Goal: Find specific page/section: Find specific page/section

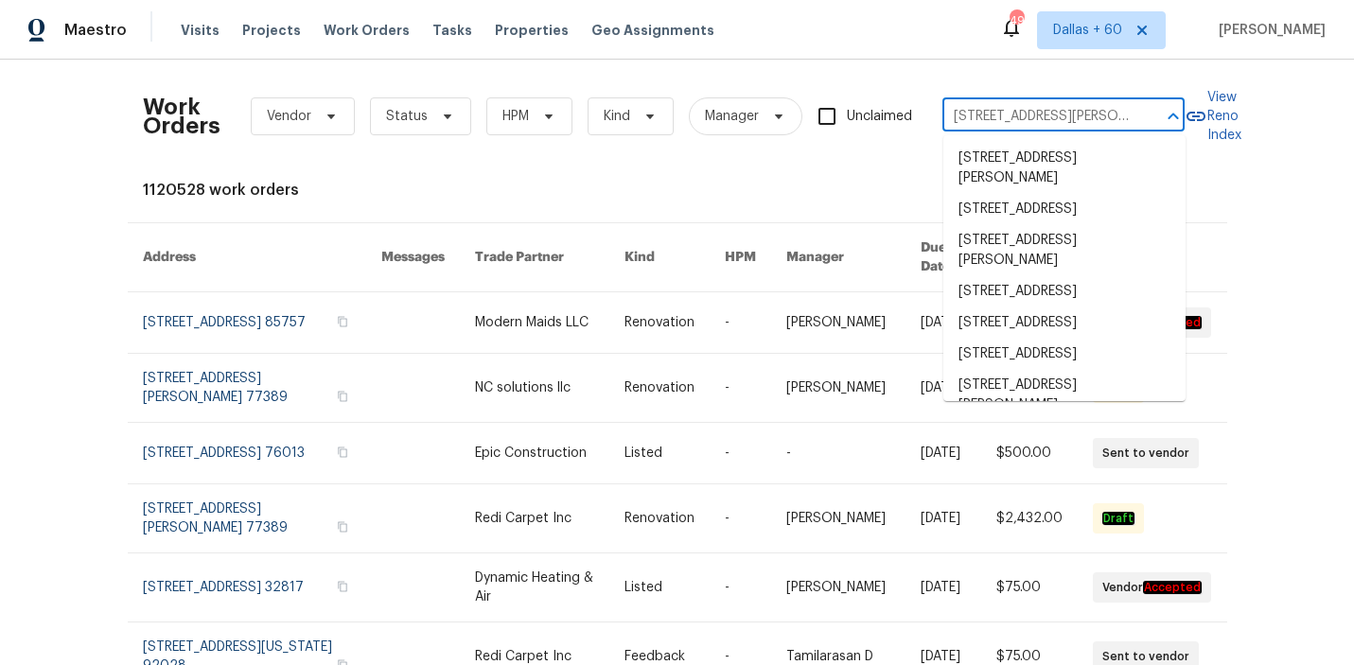
scroll to position [0, 51]
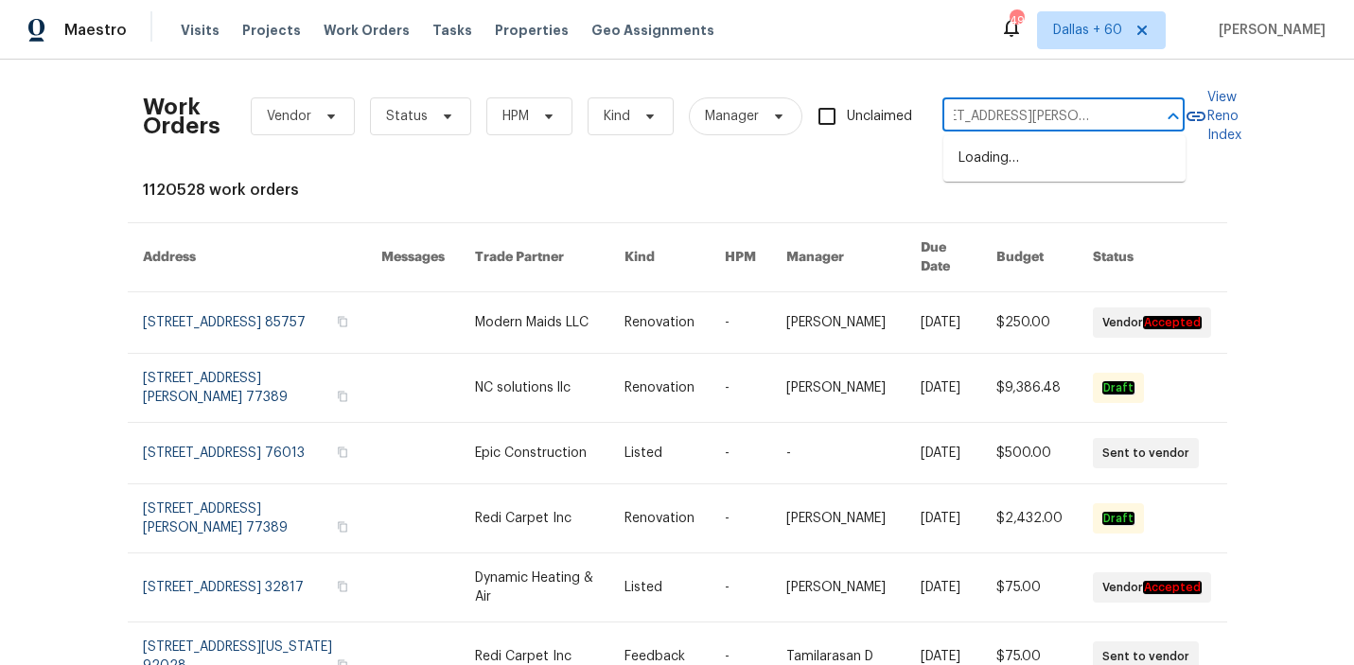
type input "[STREET_ADDRESS][PERSON_NAME]"
click at [1008, 160] on li "[STREET_ADDRESS][PERSON_NAME]" at bounding box center [1064, 168] width 242 height 51
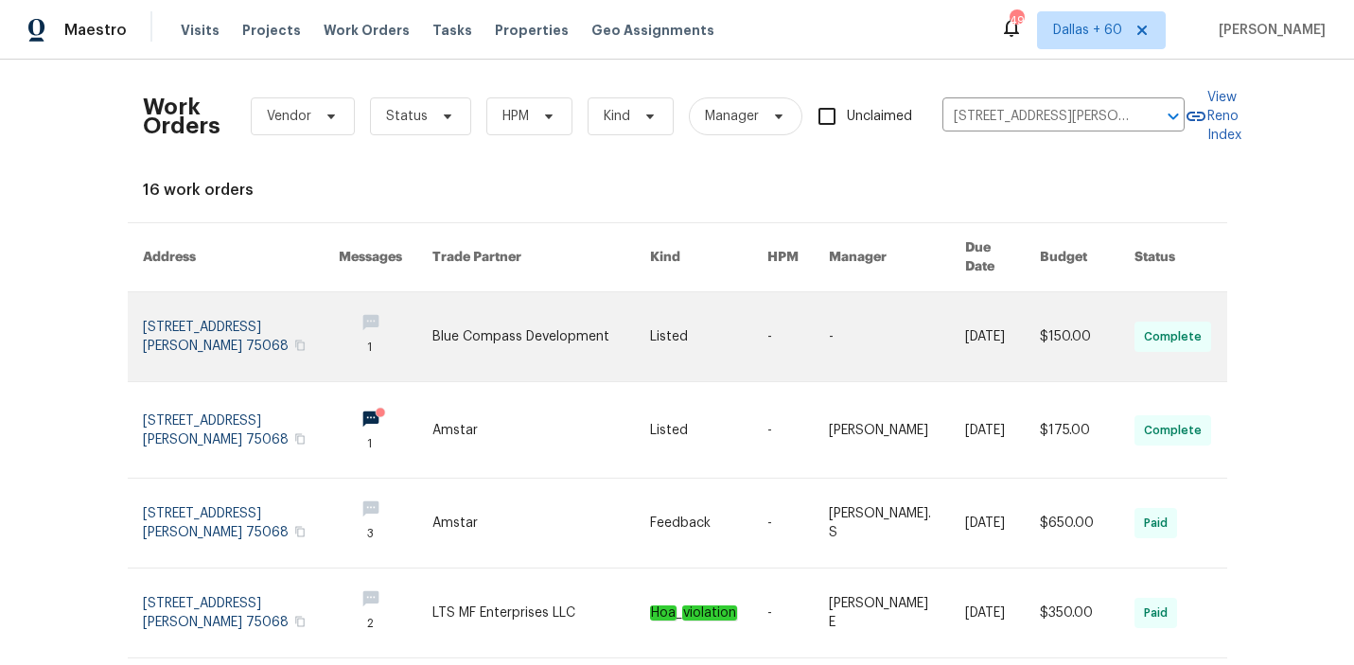
click at [585, 319] on link at bounding box center [541, 336] width 218 height 89
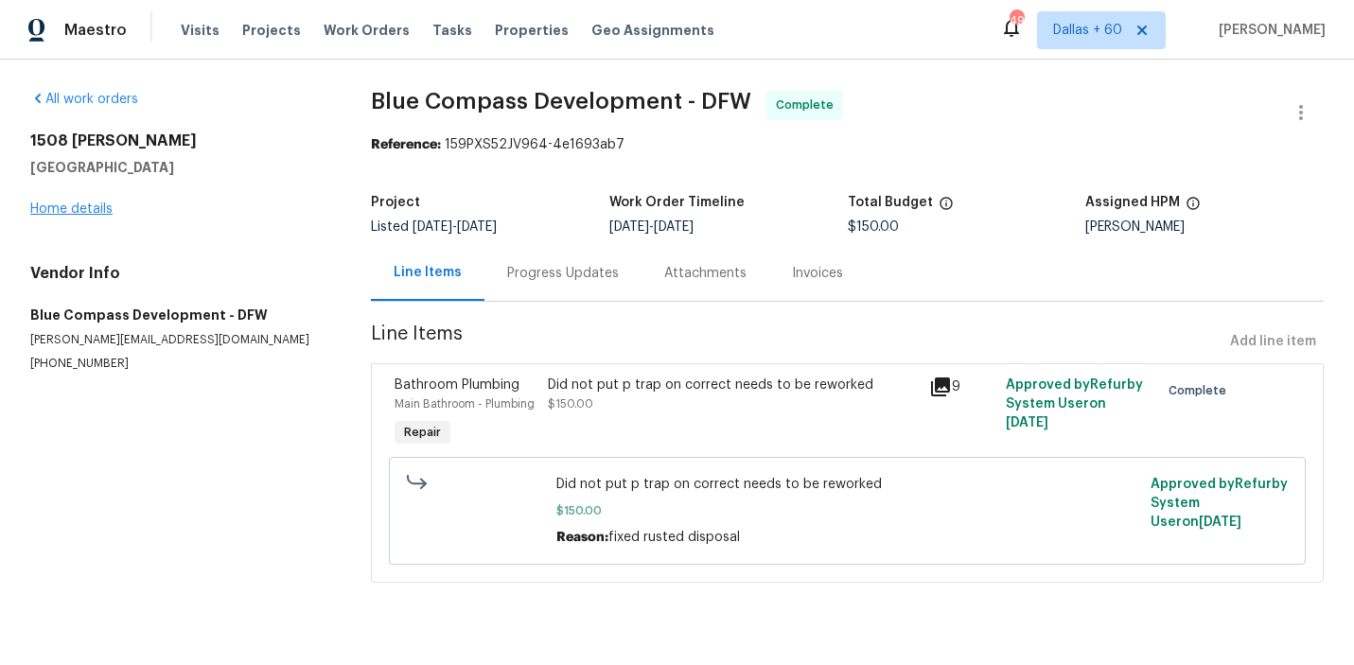
click at [61, 215] on div "[STREET_ADDRESS][PERSON_NAME] Home details" at bounding box center [177, 175] width 295 height 87
click at [62, 207] on link "Home details" at bounding box center [71, 209] width 82 height 13
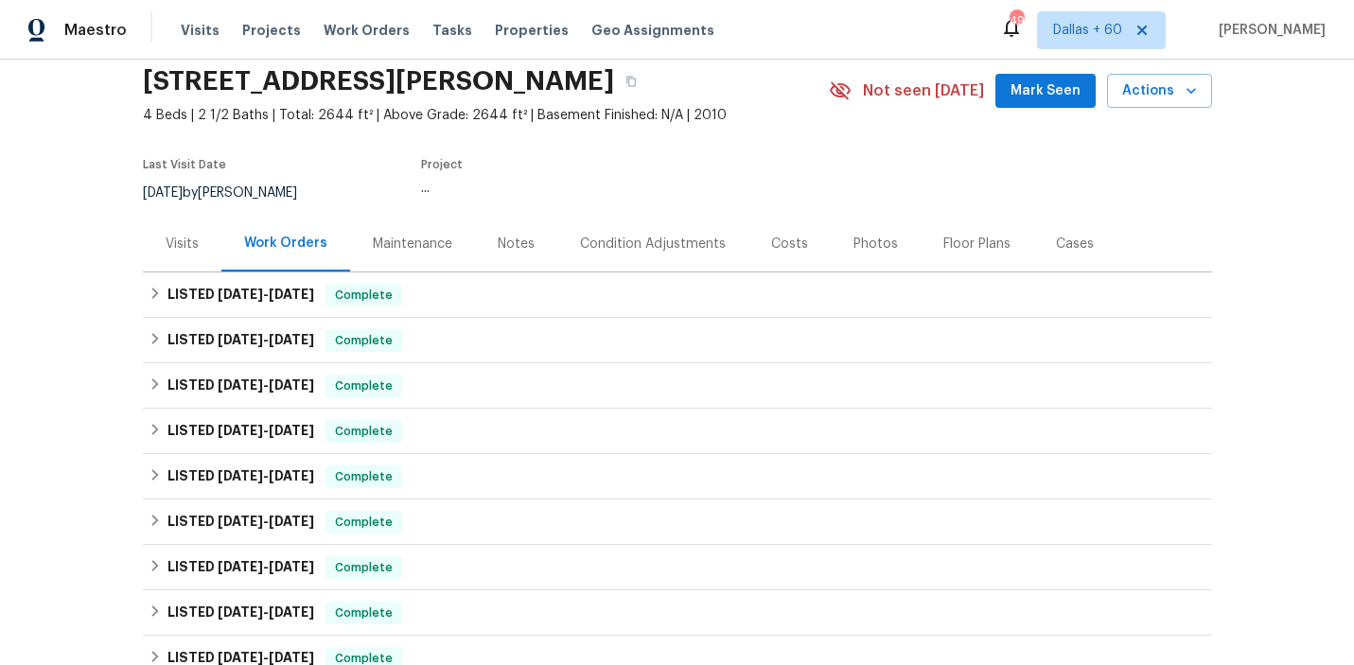
scroll to position [148, 0]
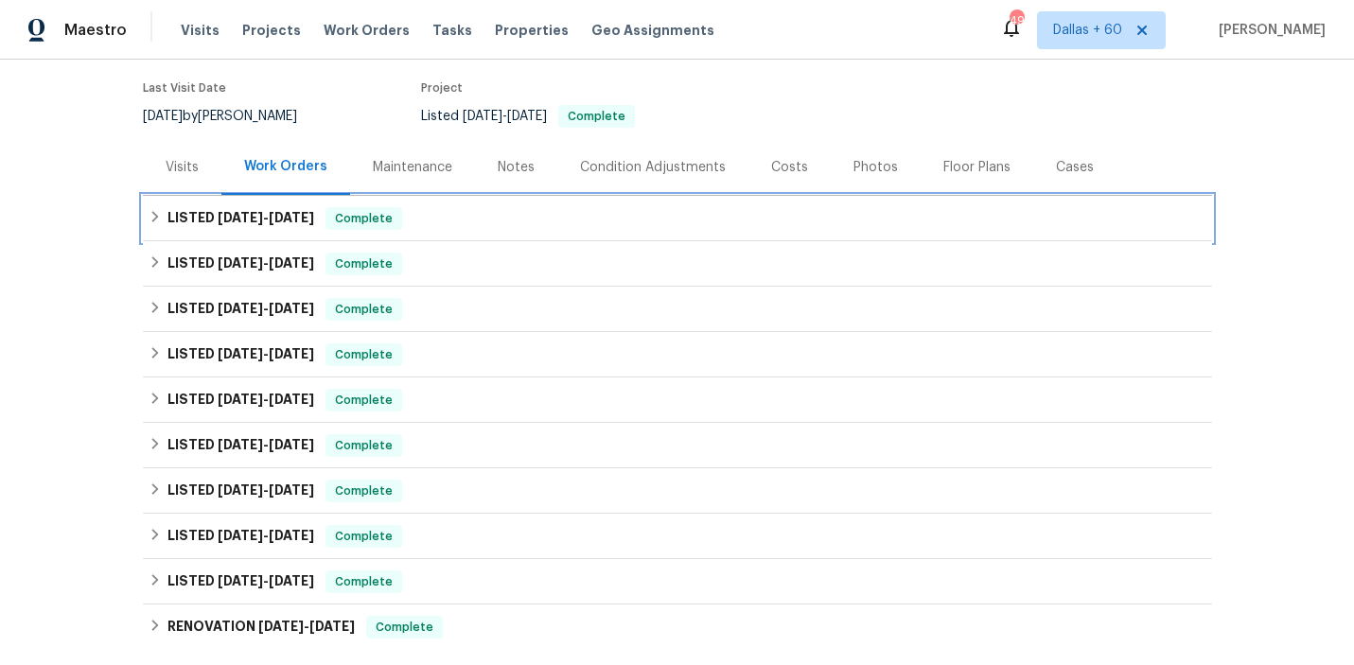
click at [641, 227] on div "LISTED [DATE] - [DATE] Complete" at bounding box center [678, 218] width 1058 height 23
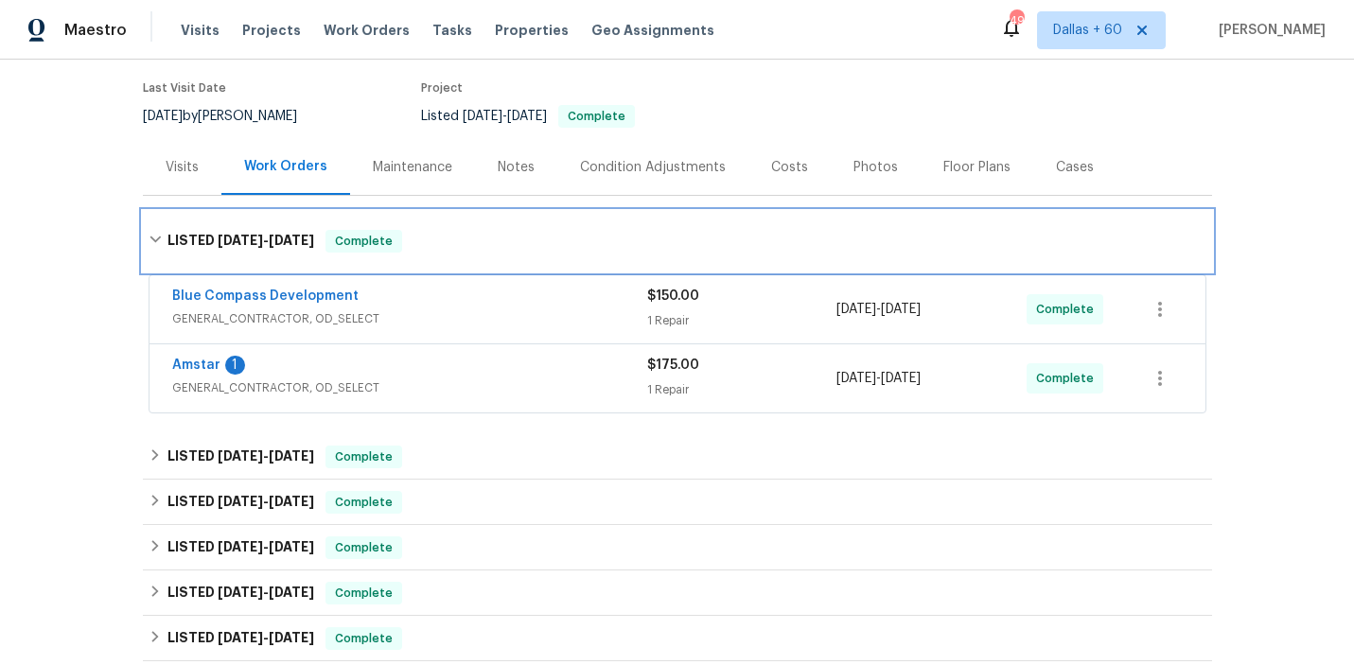
scroll to position [215, 0]
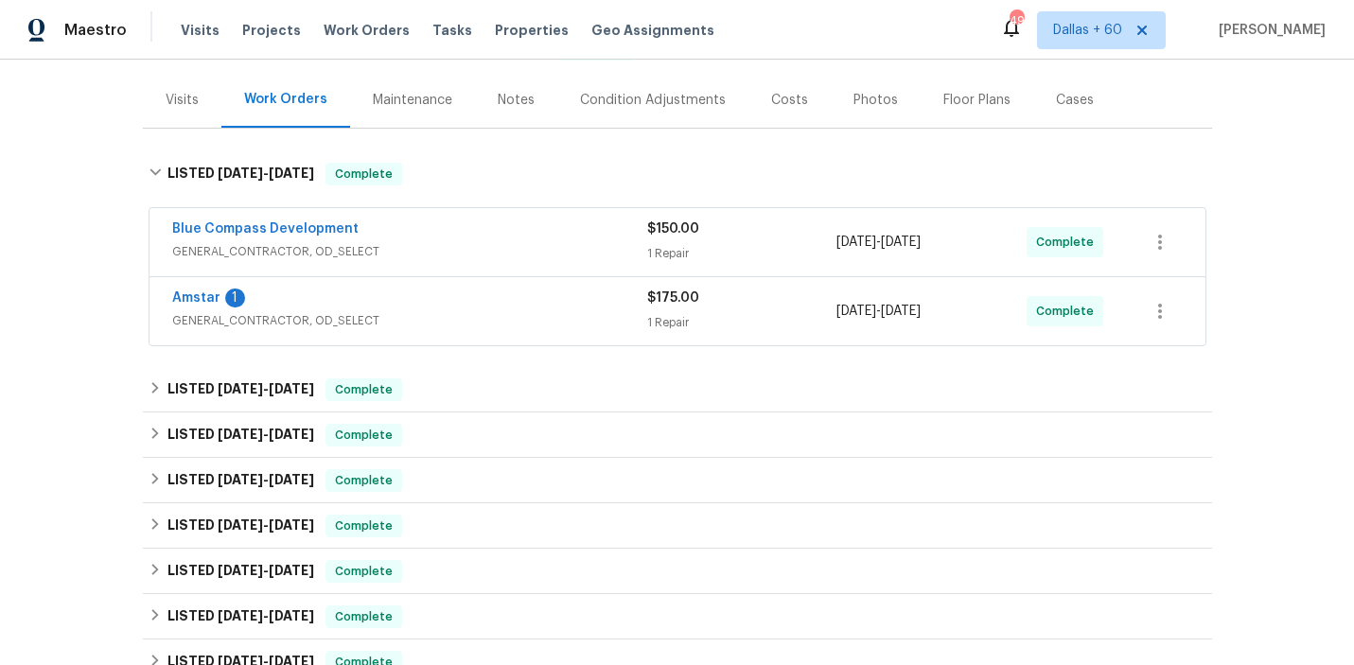
click at [548, 312] on span "GENERAL_CONTRACTOR, OD_SELECT" at bounding box center [409, 320] width 475 height 19
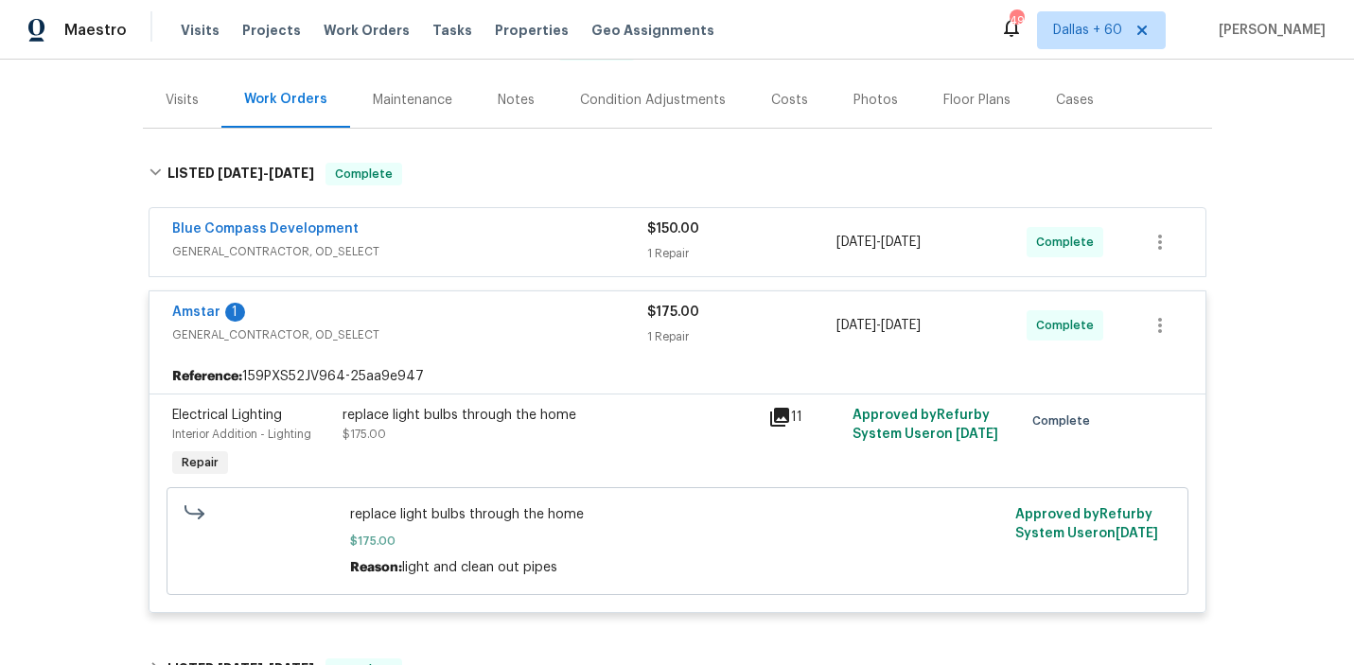
click at [529, 235] on div "Blue Compass Development" at bounding box center [409, 231] width 475 height 23
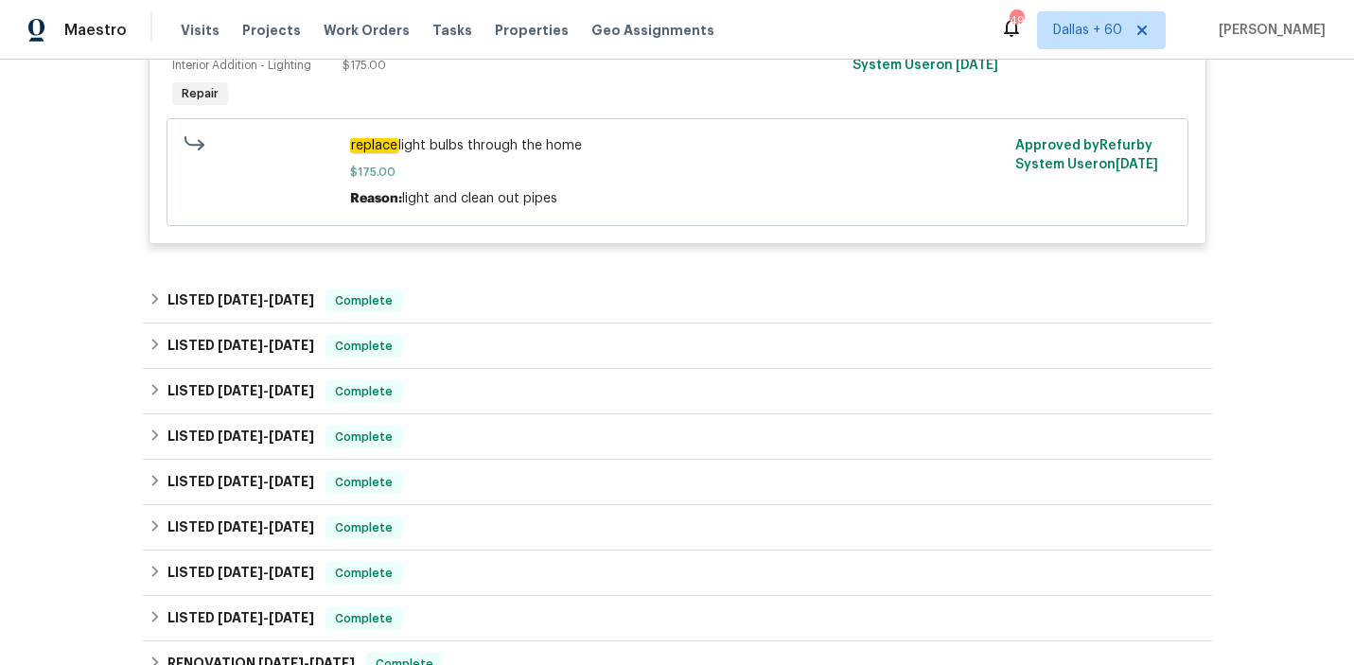
scroll to position [865, 0]
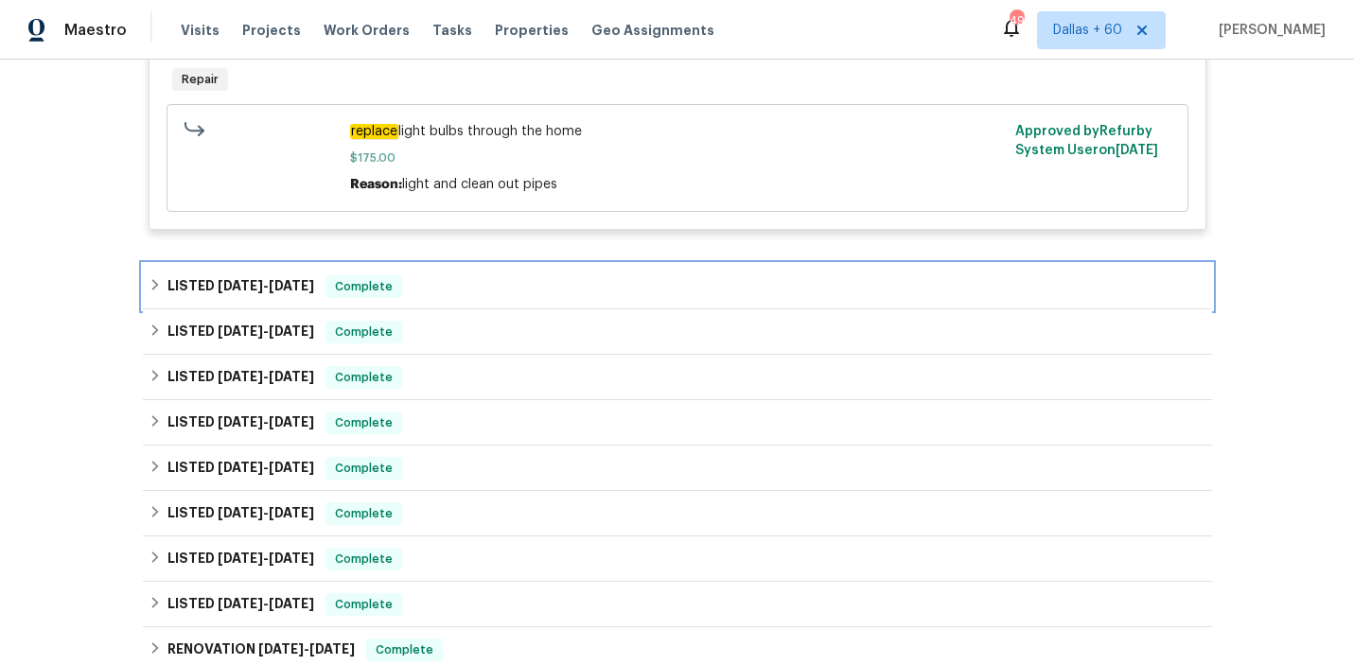
click at [583, 291] on div "LISTED [DATE] - [DATE] Complete" at bounding box center [678, 286] width 1058 height 23
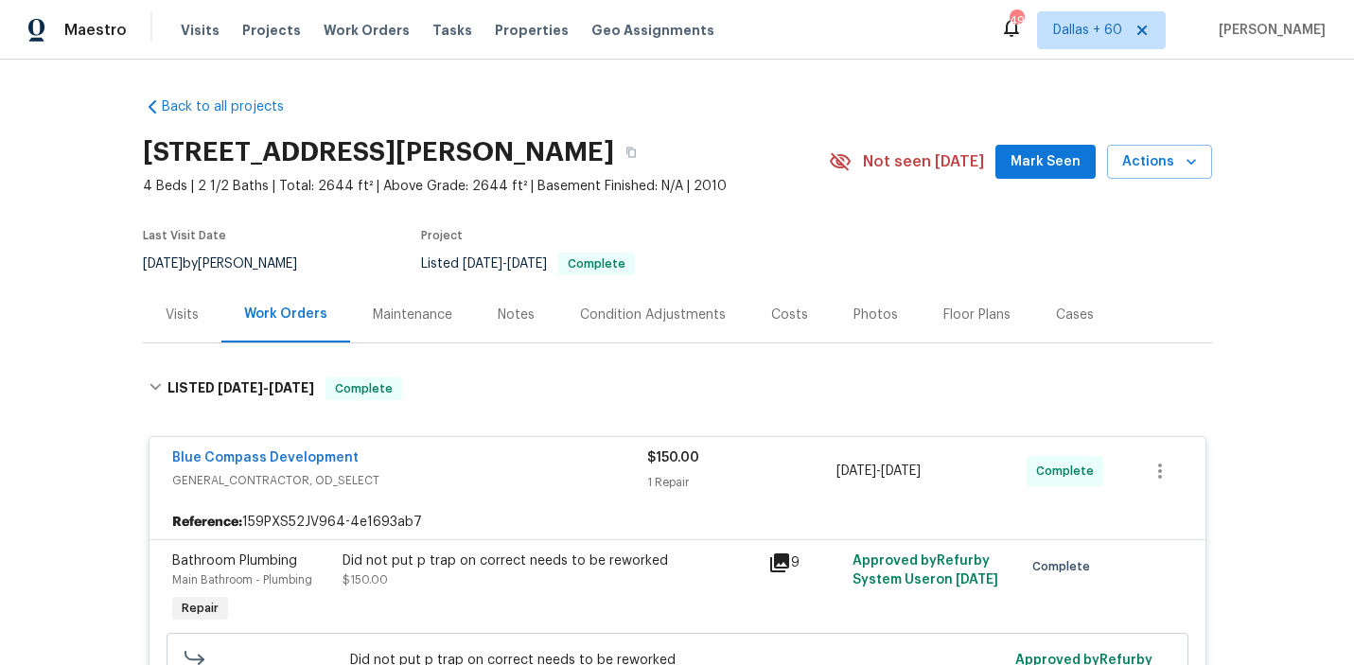
scroll to position [5, 0]
